Goal: Navigation & Orientation: Find specific page/section

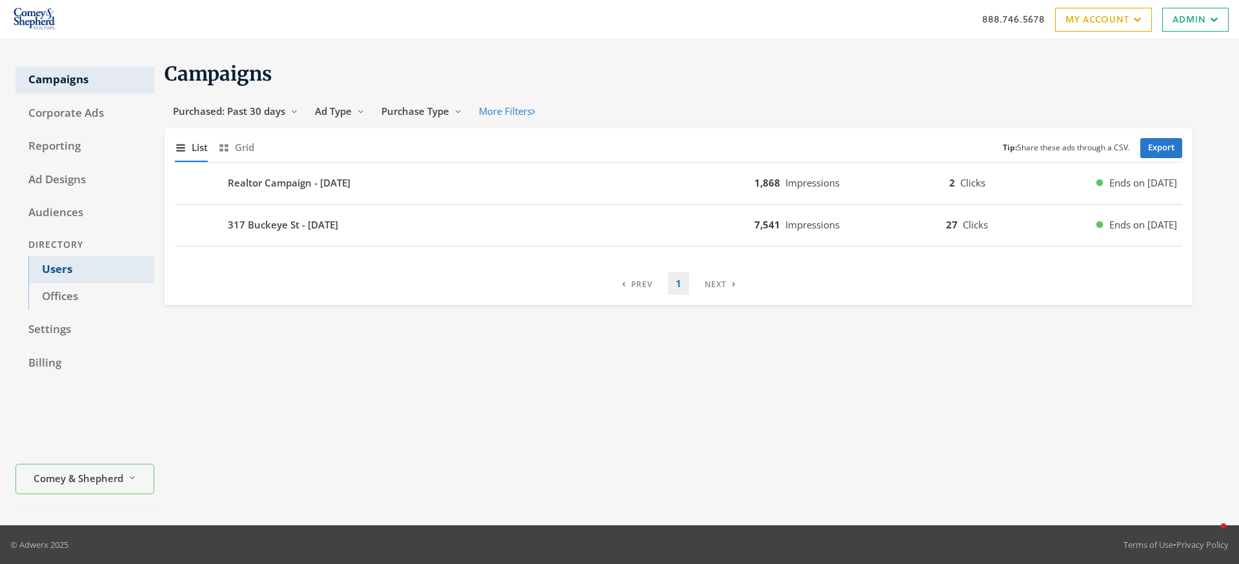
click at [69, 271] on link "Users" at bounding box center [91, 269] width 126 height 27
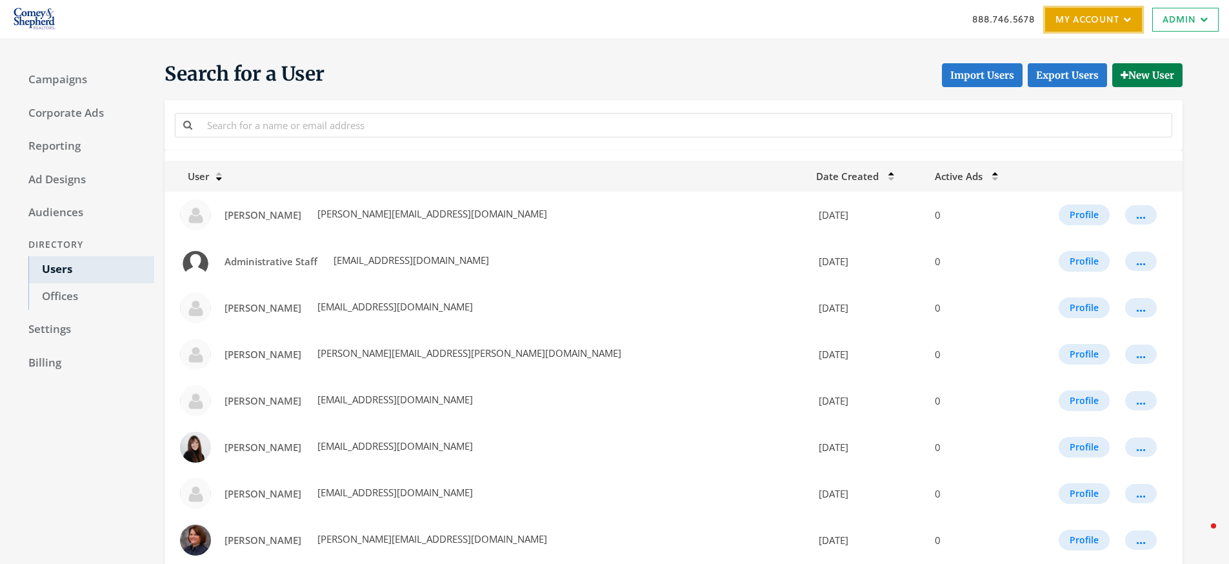
click at [1070, 26] on link "My Account" at bounding box center [1093, 20] width 97 height 24
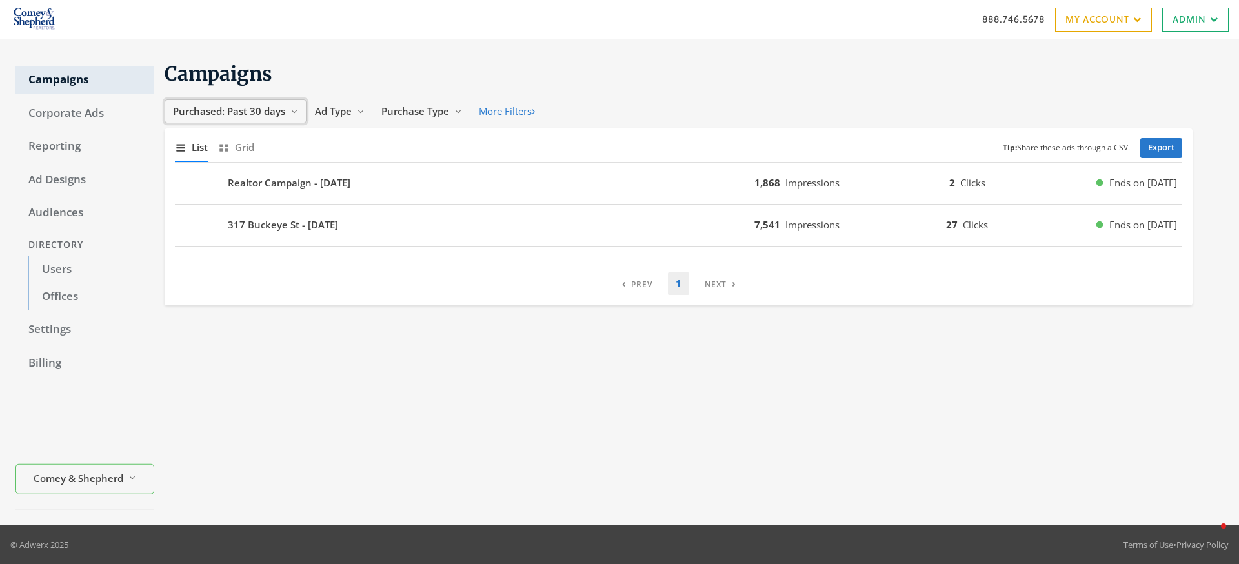
click at [253, 115] on span "Purchased: Past 30 days" at bounding box center [229, 111] width 112 height 13
click at [335, 116] on span "Ad Type" at bounding box center [333, 111] width 37 height 13
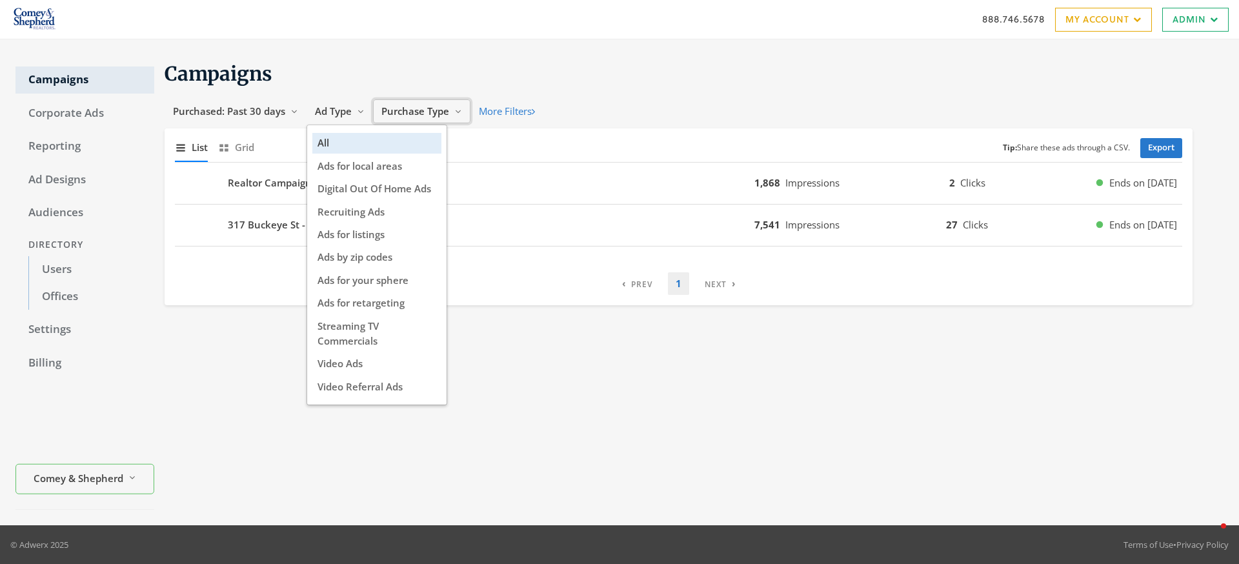
click at [429, 105] on span "Purchase Type" at bounding box center [415, 111] width 68 height 13
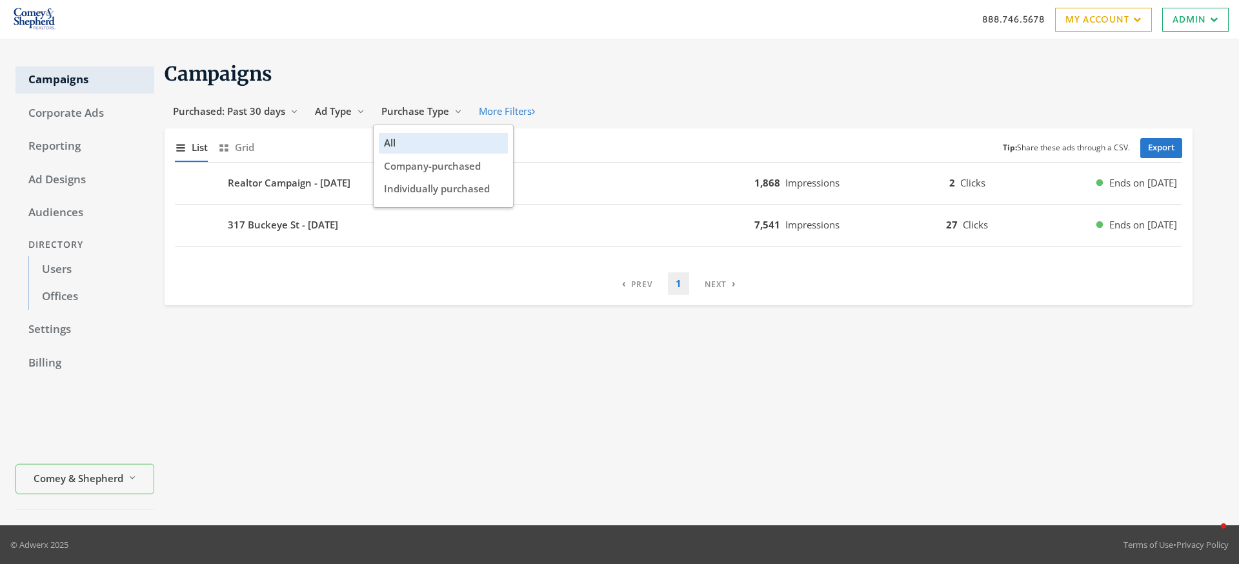
click at [421, 354] on div "Campaigns Purchased: Past 30 days Reveal list of Purchased: Past 30 days Ad Typ…" at bounding box center [688, 282] width 1069 height 455
click at [333, 119] on button "Ad Type Reveal list of Ad Type" at bounding box center [339, 111] width 66 height 24
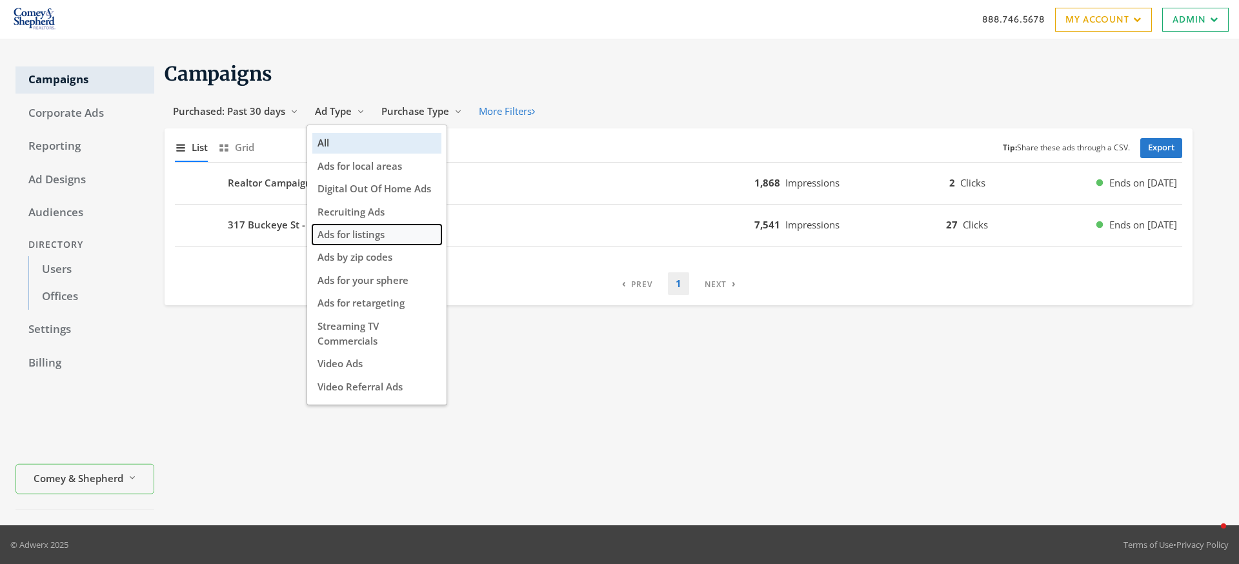
click at [361, 233] on span "Ads for listings" at bounding box center [350, 234] width 67 height 13
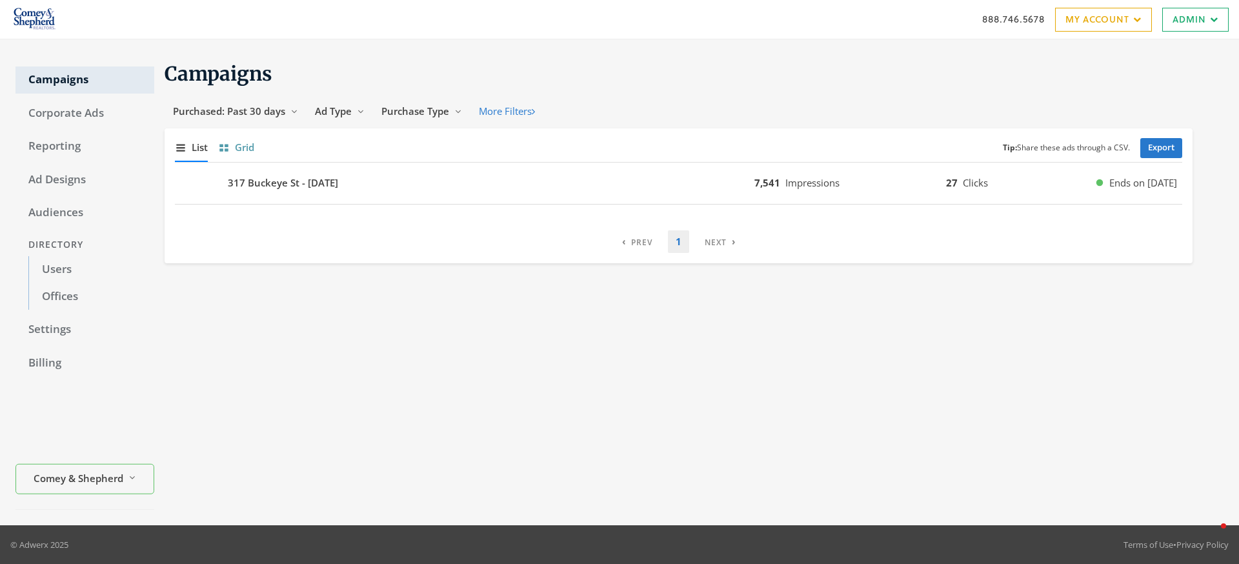
click at [239, 147] on span "Grid" at bounding box center [244, 147] width 19 height 15
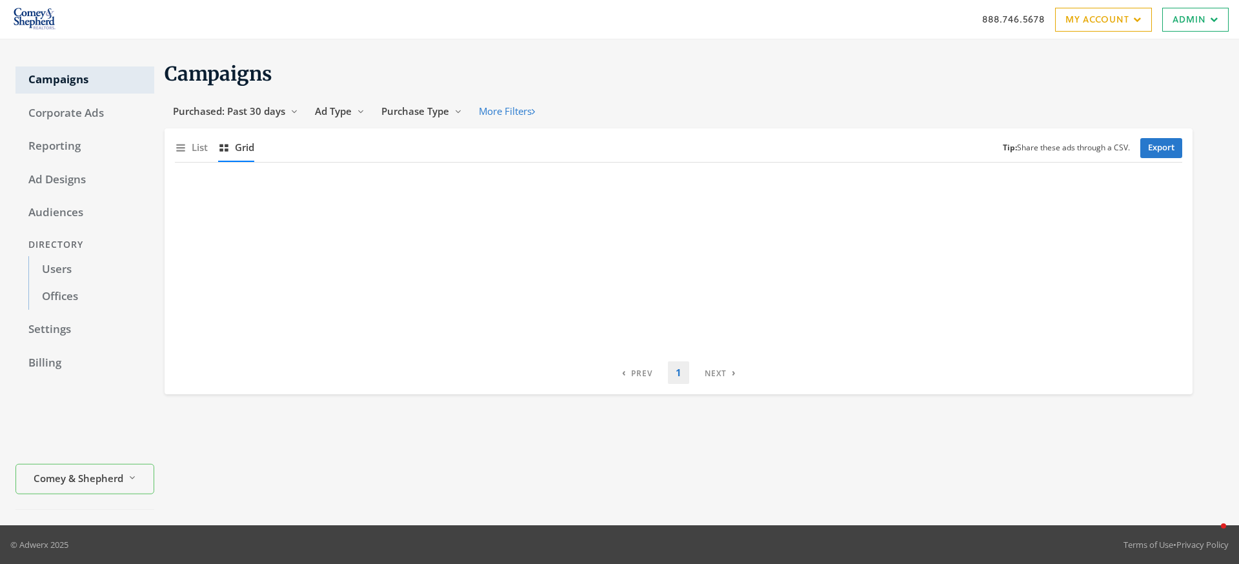
click at [523, 428] on div "Campaigns Purchased: Past 30 days Reveal list of Purchased: Past 30 days Ad Typ…" at bounding box center [688, 282] width 1069 height 455
click at [61, 112] on link "Corporate Ads" at bounding box center [84, 113] width 139 height 27
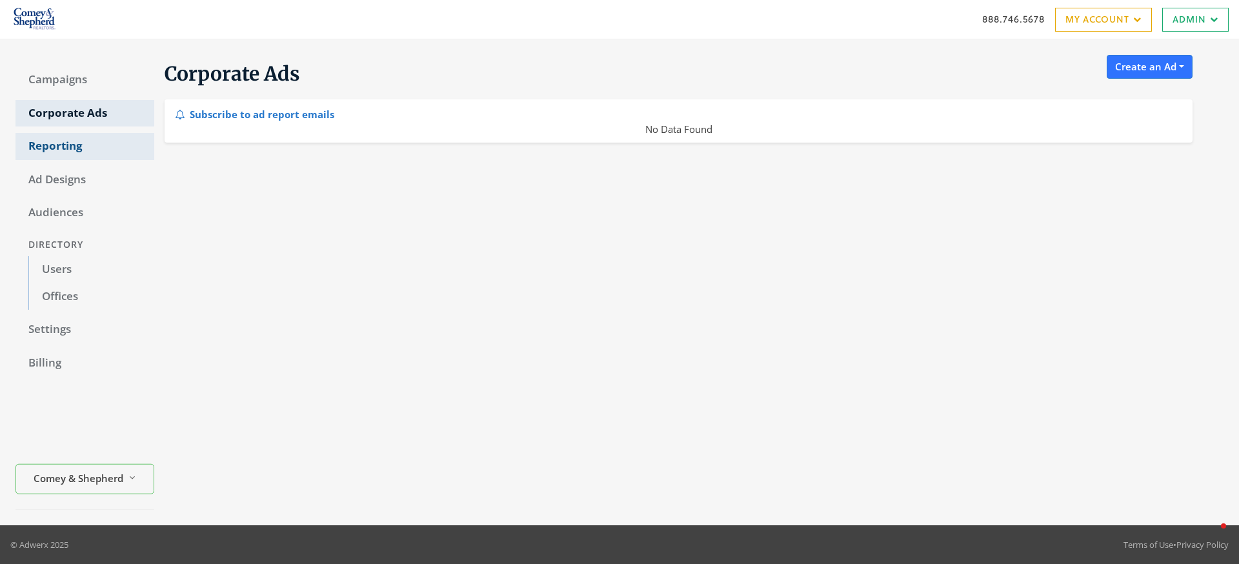
click at [81, 147] on link "Reporting" at bounding box center [84, 146] width 139 height 27
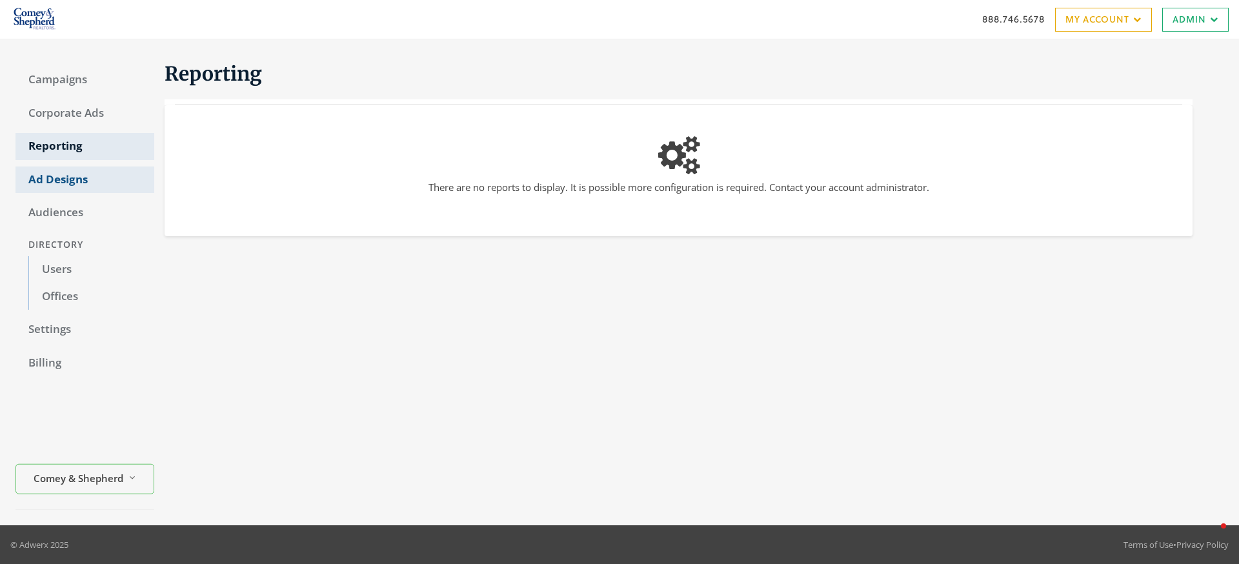
click at [81, 181] on link "Ad Designs" at bounding box center [84, 179] width 139 height 27
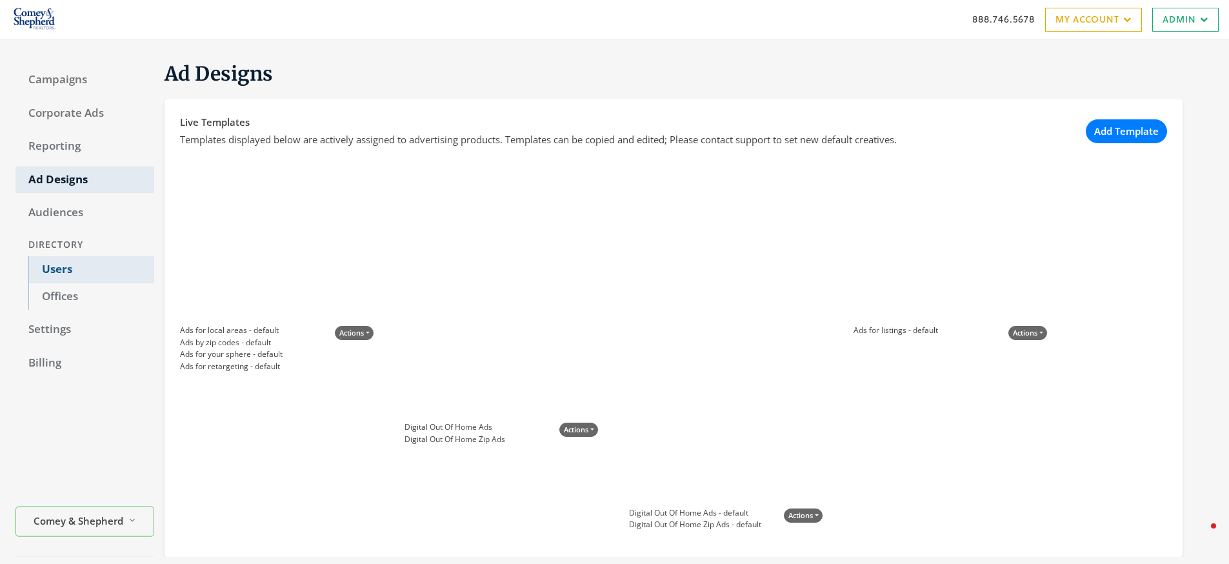
click at [54, 270] on link "Users" at bounding box center [91, 269] width 126 height 27
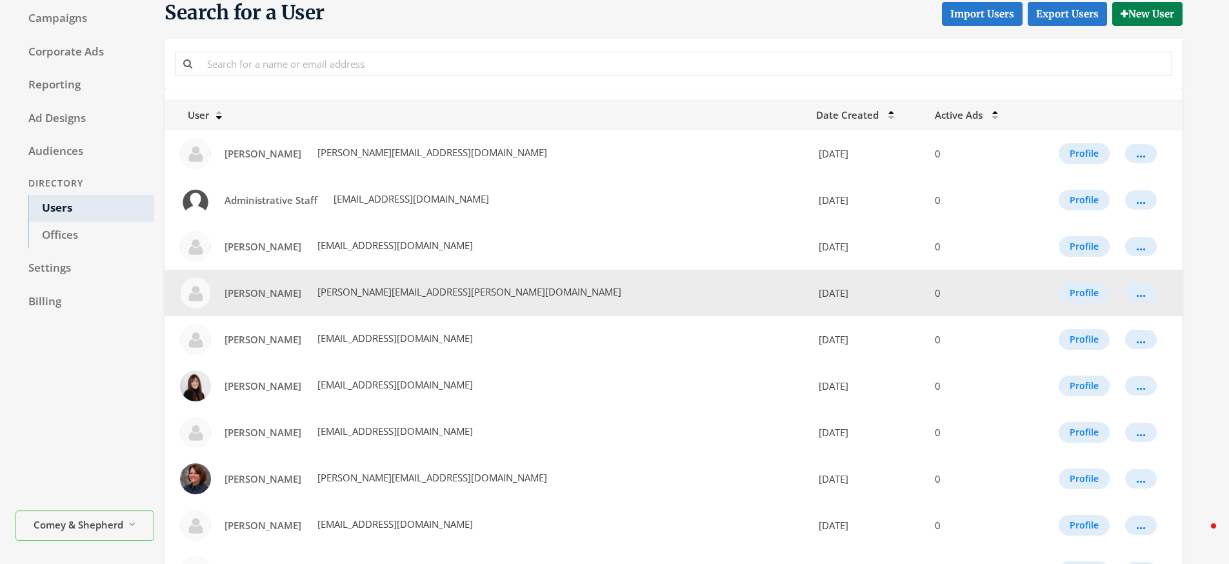
scroll to position [81, 0]
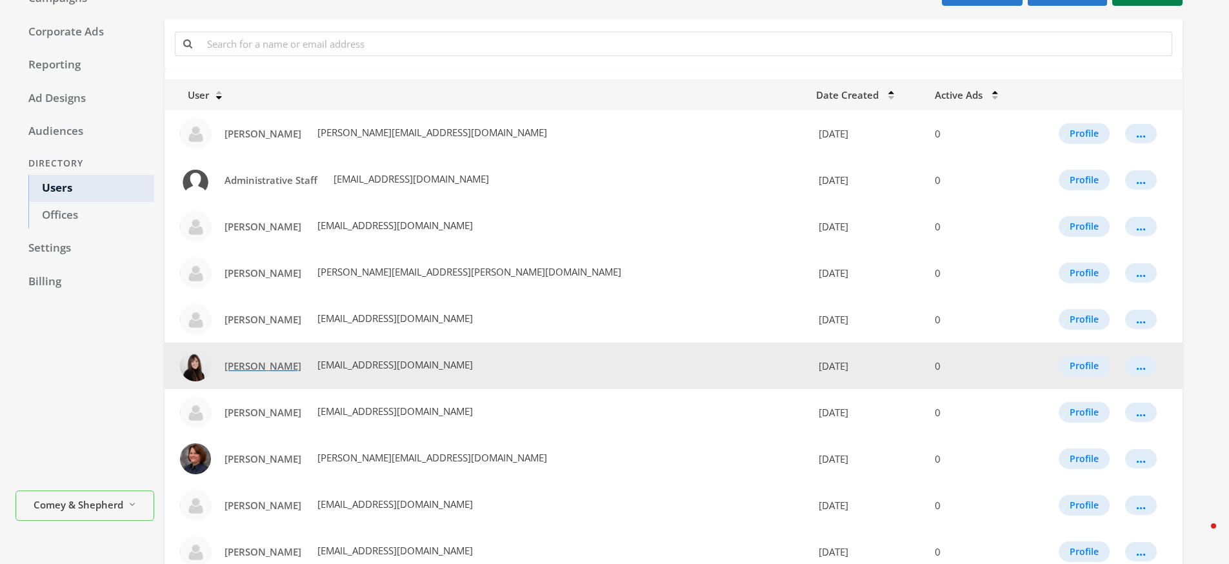
click at [250, 367] on span "[PERSON_NAME]" at bounding box center [262, 365] width 77 height 13
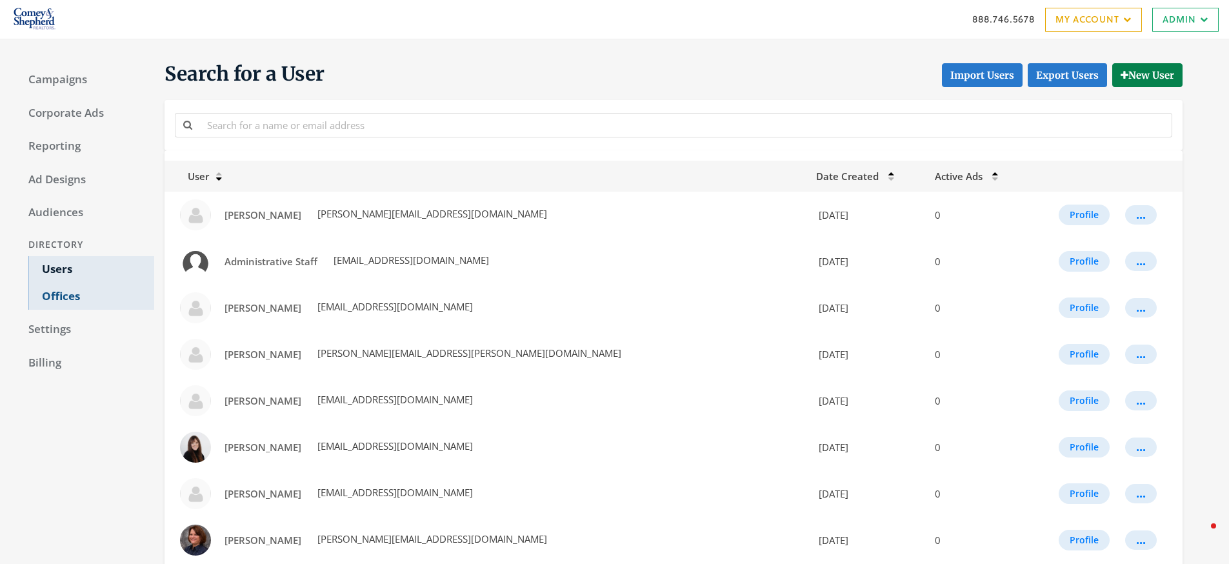
click at [70, 302] on link "Offices" at bounding box center [91, 296] width 126 height 27
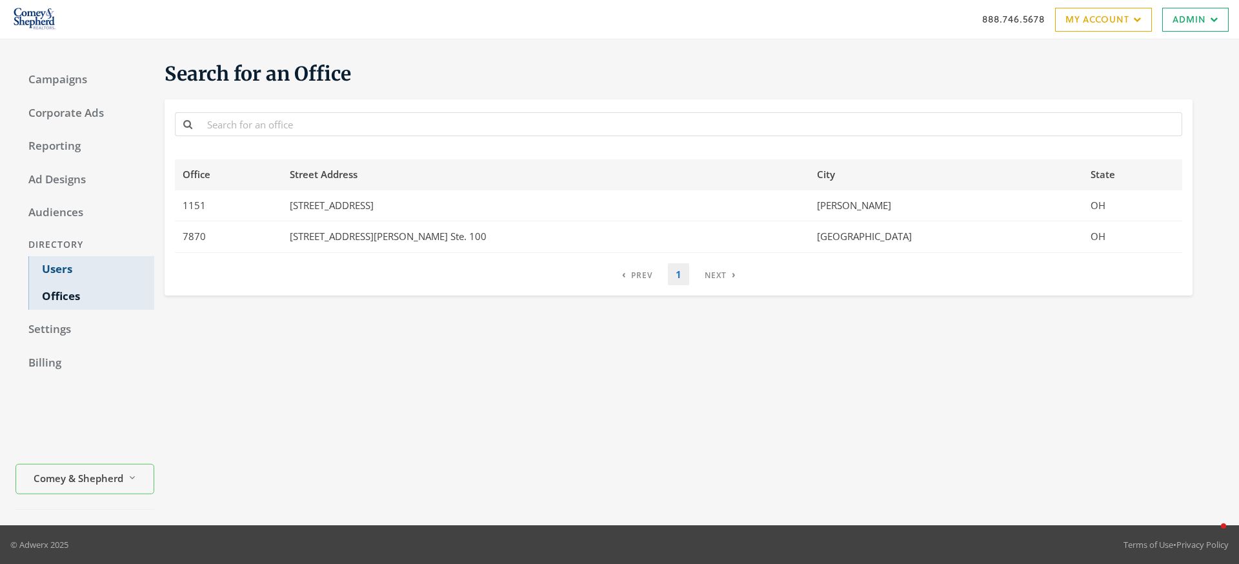
click at [42, 273] on link "Users" at bounding box center [91, 269] width 126 height 27
